Goal: Transaction & Acquisition: Purchase product/service

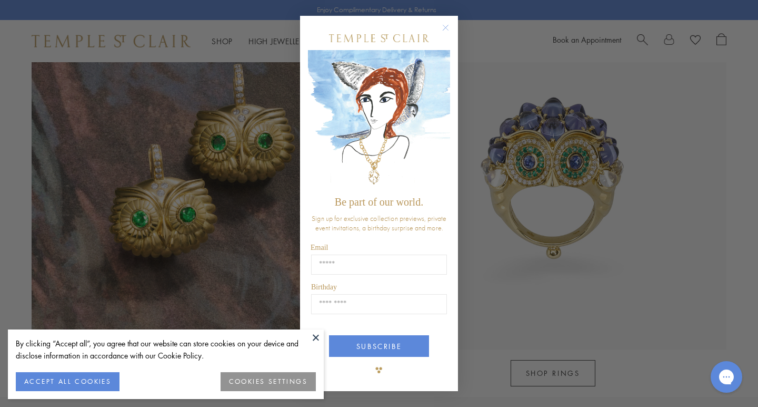
scroll to position [993, 1]
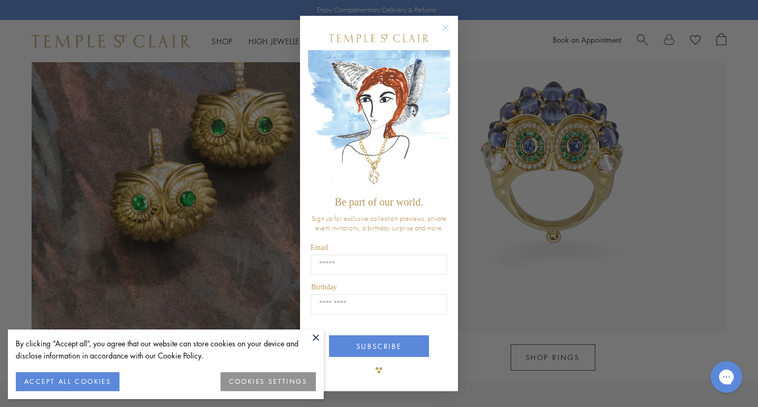
drag, startPoint x: 447, startPoint y: 28, endPoint x: 380, endPoint y: 183, distance: 169.1
click at [447, 28] on circle "Close dialog" at bounding box center [446, 28] width 13 height 13
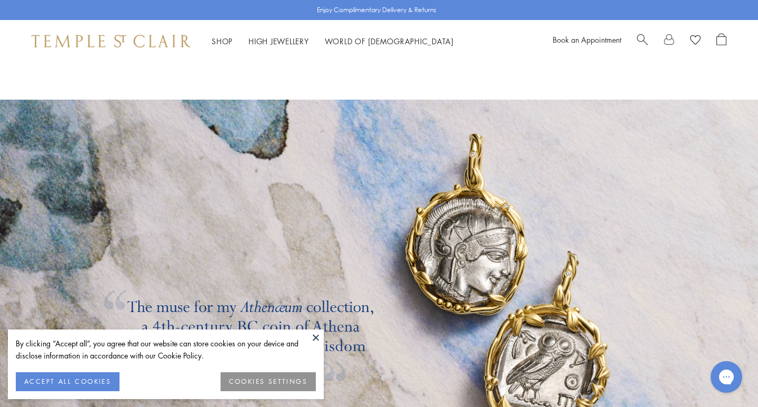
scroll to position [1640, 0]
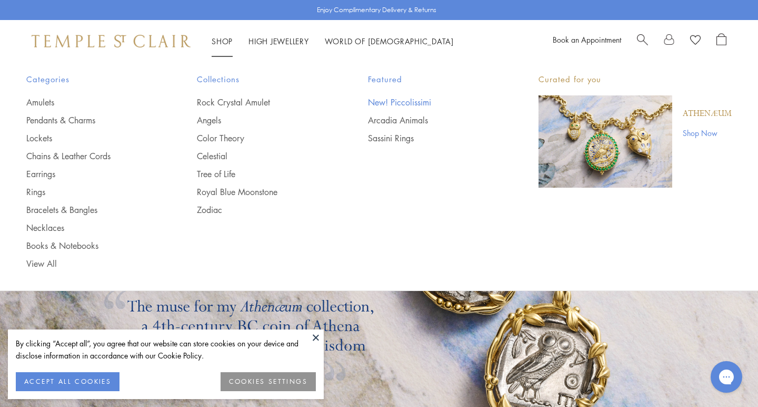
click at [402, 102] on link "New! Piccolissimi" at bounding box center [432, 102] width 128 height 12
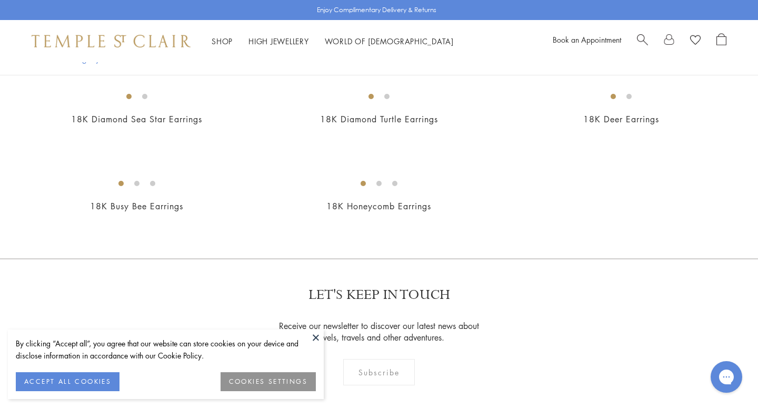
scroll to position [776, 0]
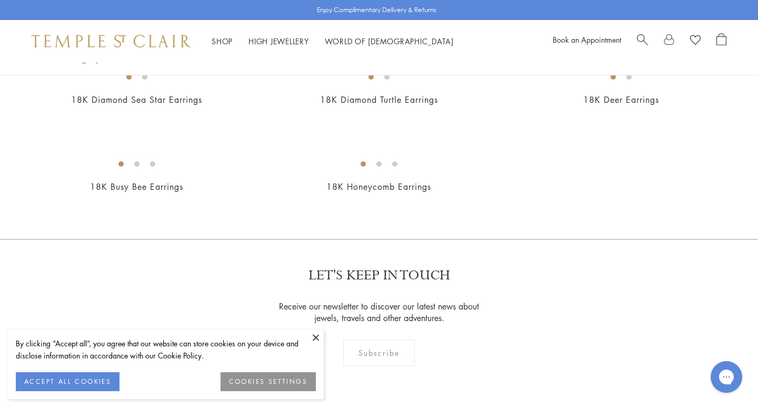
click at [0, 0] on img at bounding box center [0, 0] width 0 height 0
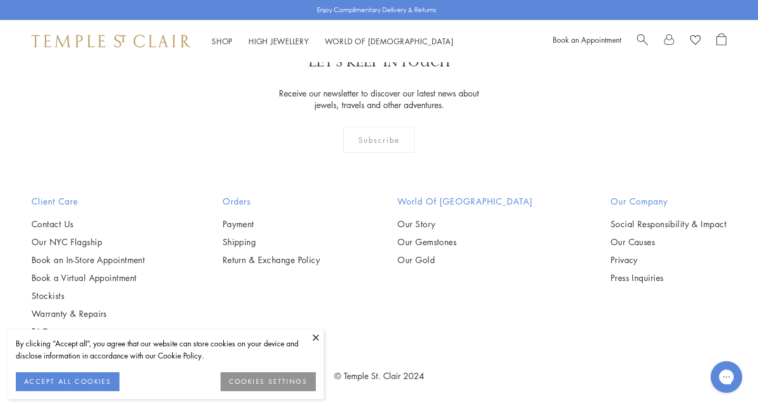
scroll to position [2327, 0]
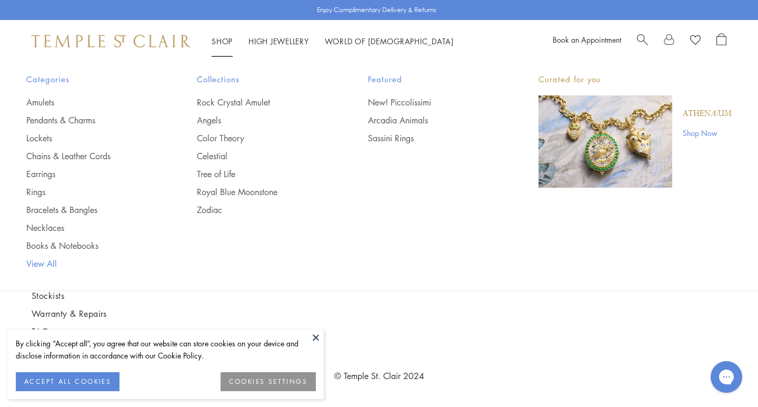
click at [41, 264] on link "View All" at bounding box center [90, 264] width 128 height 12
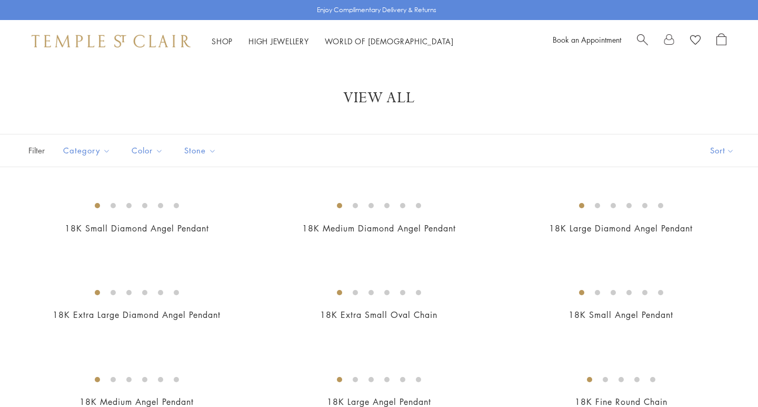
drag, startPoint x: 728, startPoint y: 146, endPoint x: 734, endPoint y: 154, distance: 9.1
click at [728, 146] on button "Sort" at bounding box center [723, 150] width 72 height 32
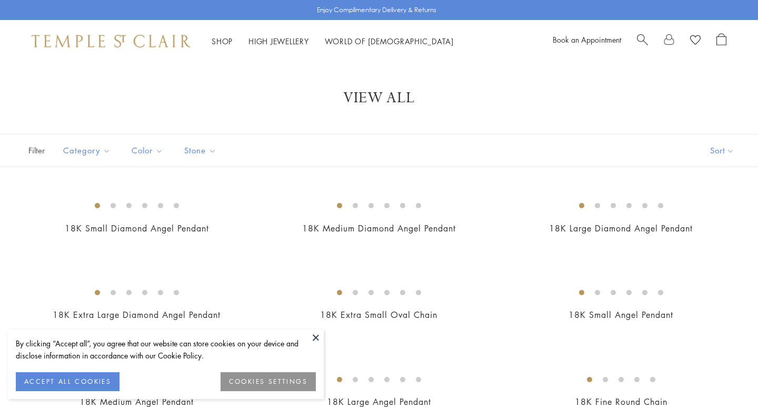
click at [637, 136] on div "Filter Sort Category Amulets Bracelets Chains Earrings Necklaces Pendants Rings…" at bounding box center [379, 150] width 758 height 33
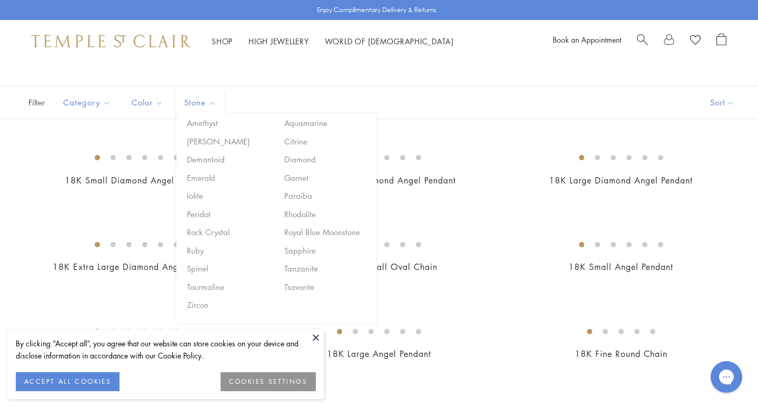
scroll to position [48, 0]
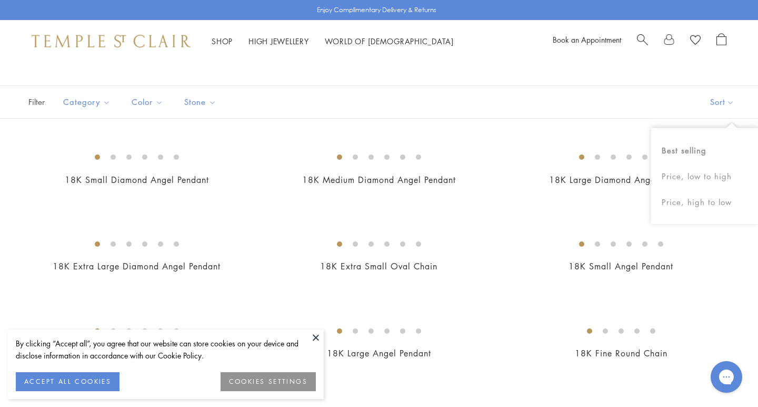
click at [537, 113] on div "Filter Sort Category Amulets Bracelets Chains Earrings Necklaces Pendants Rings…" at bounding box center [379, 101] width 758 height 33
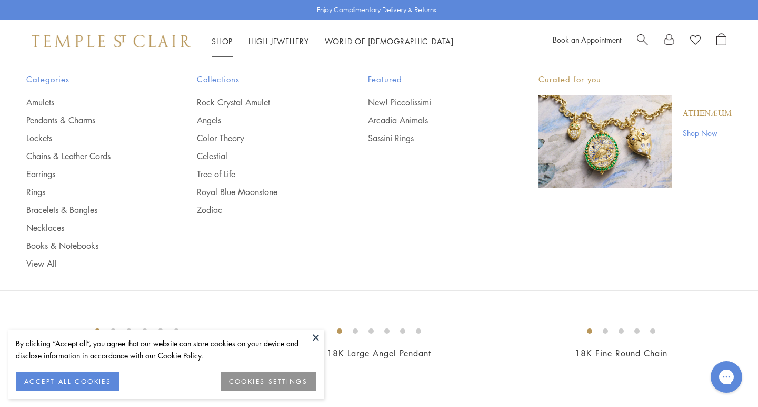
click at [701, 133] on link "Shop Now" at bounding box center [707, 133] width 49 height 12
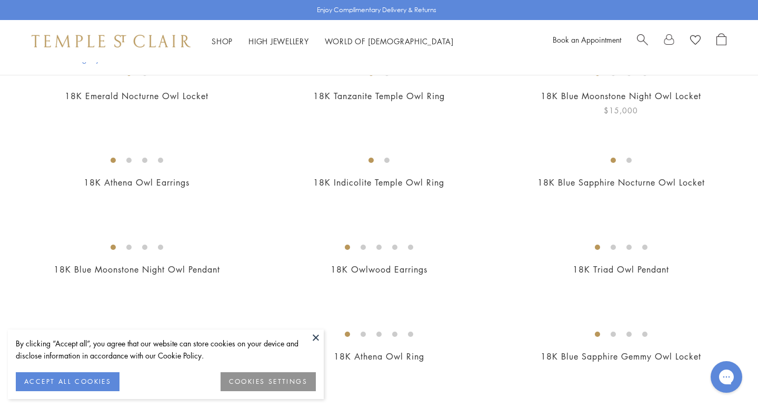
scroll to position [272, 0]
click at [0, 0] on img at bounding box center [0, 0] width 0 height 0
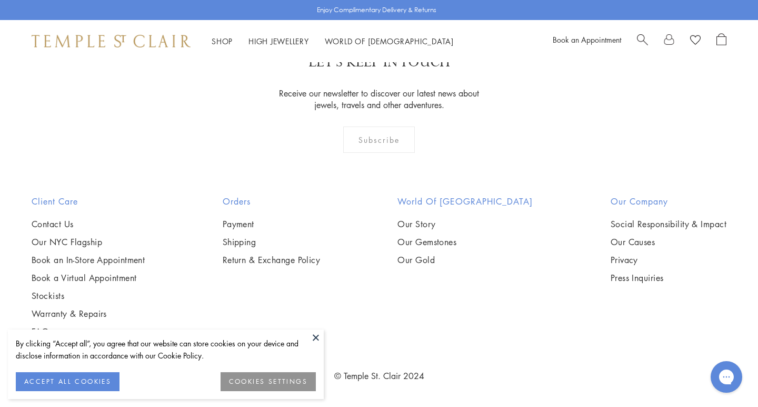
scroll to position [858, 0]
click at [0, 0] on img at bounding box center [0, 0] width 0 height 0
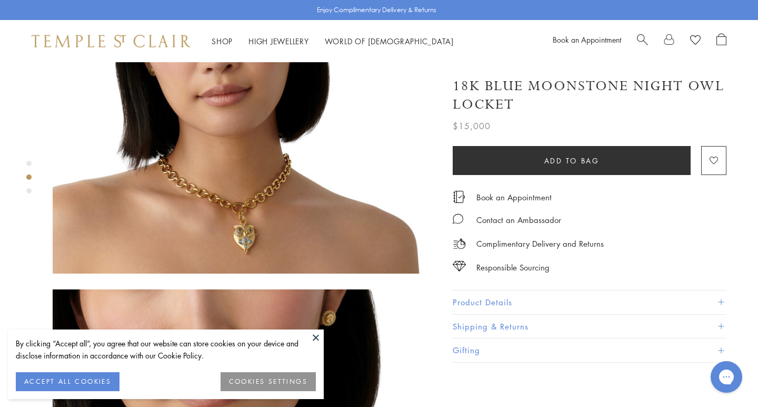
scroll to position [585, 0]
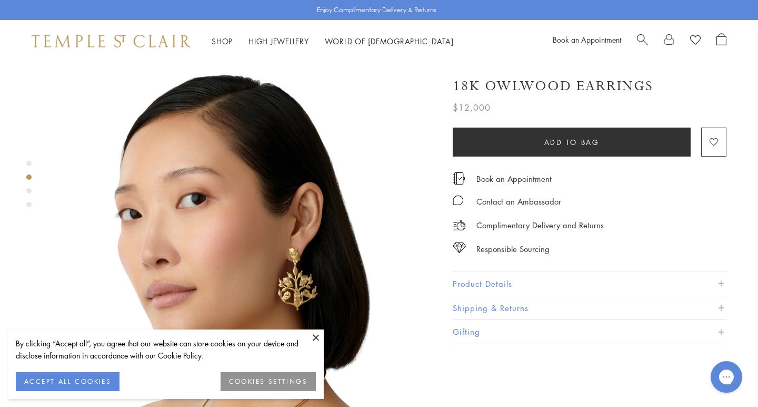
scroll to position [398, 0]
